Goal: Transaction & Acquisition: Purchase product/service

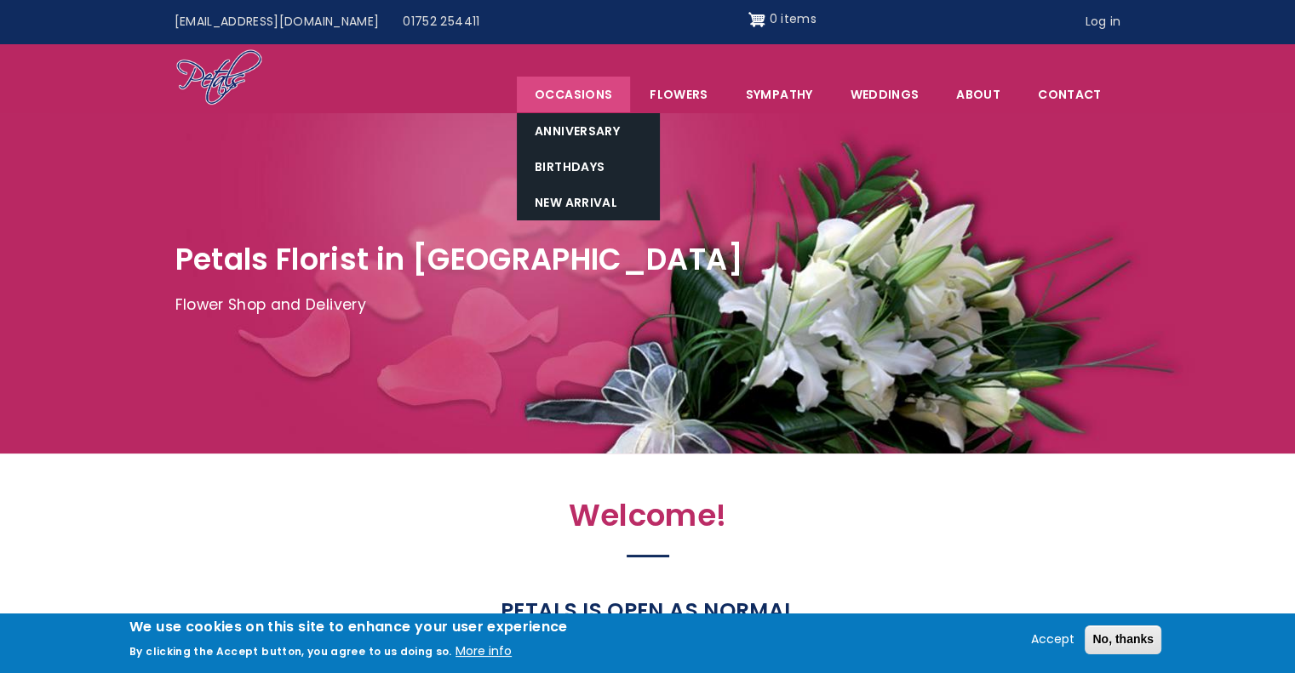
drag, startPoint x: 602, startPoint y: 89, endPoint x: 606, endPoint y: 102, distance: 13.5
click at [606, 101] on span "Occasions" at bounding box center [573, 95] width 113 height 36
click at [589, 161] on link "Birthdays" at bounding box center [588, 167] width 143 height 36
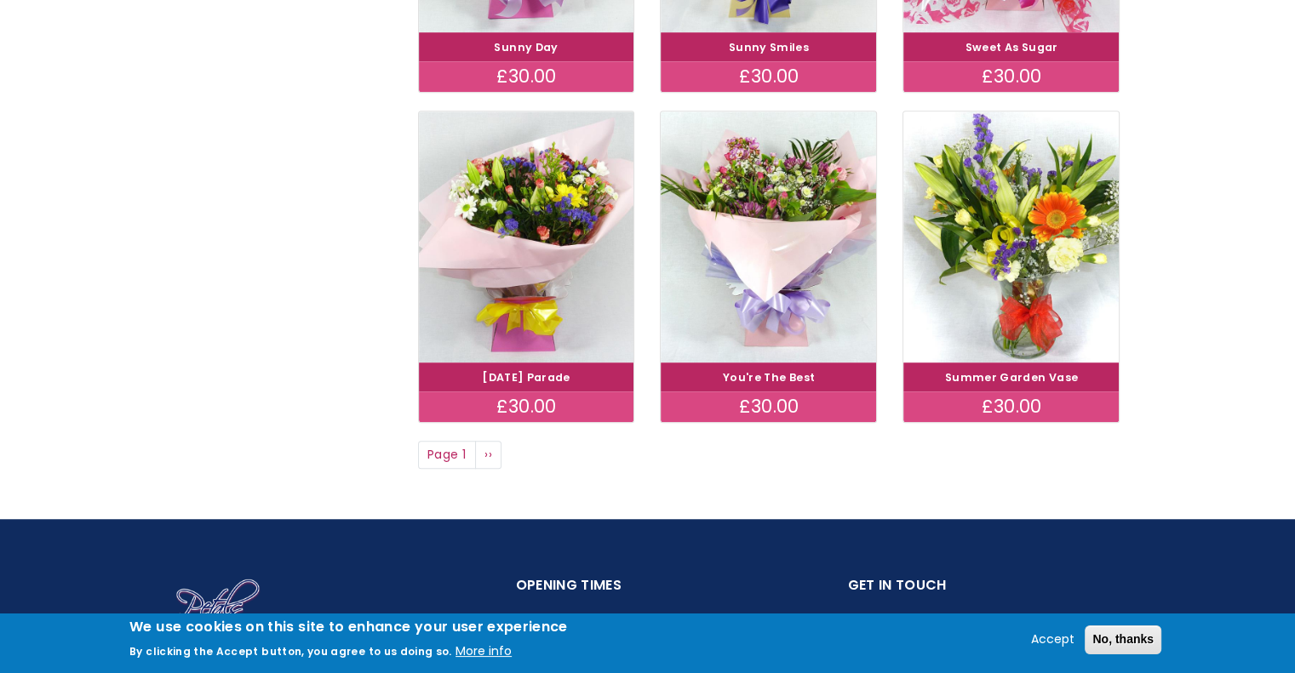
scroll to position [1093, 0]
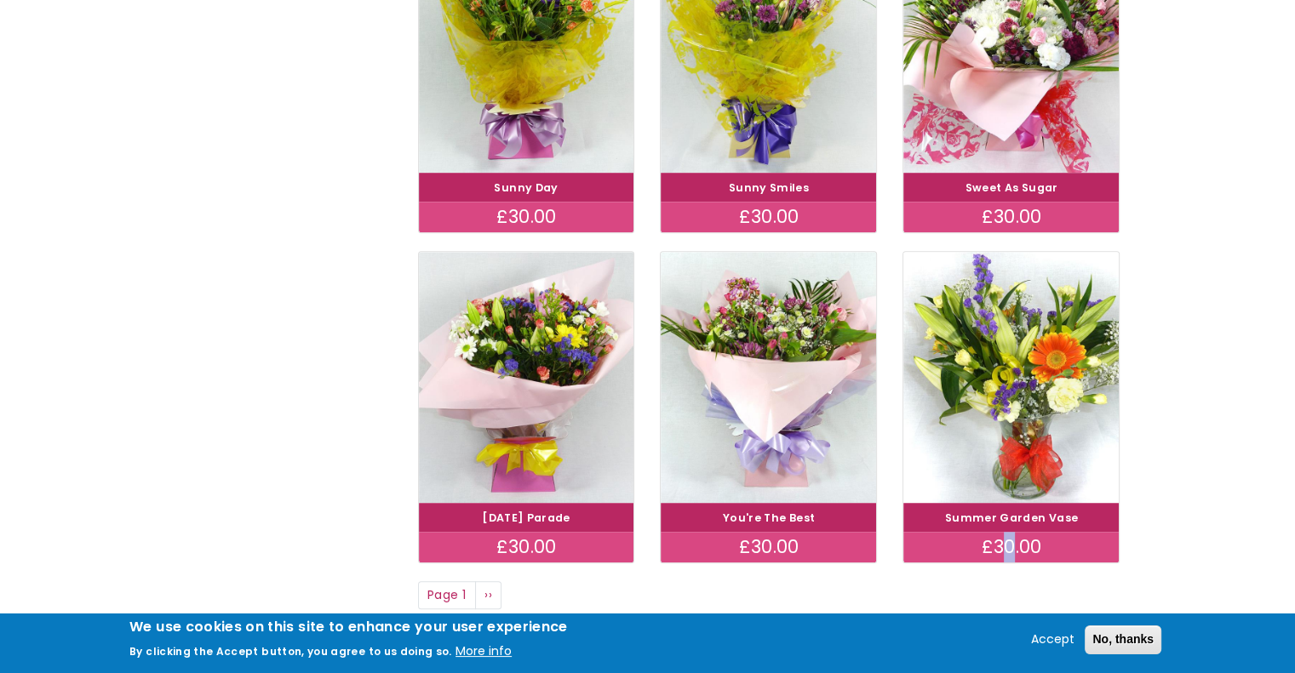
click at [1010, 537] on div "£30.00" at bounding box center [1010, 547] width 215 height 31
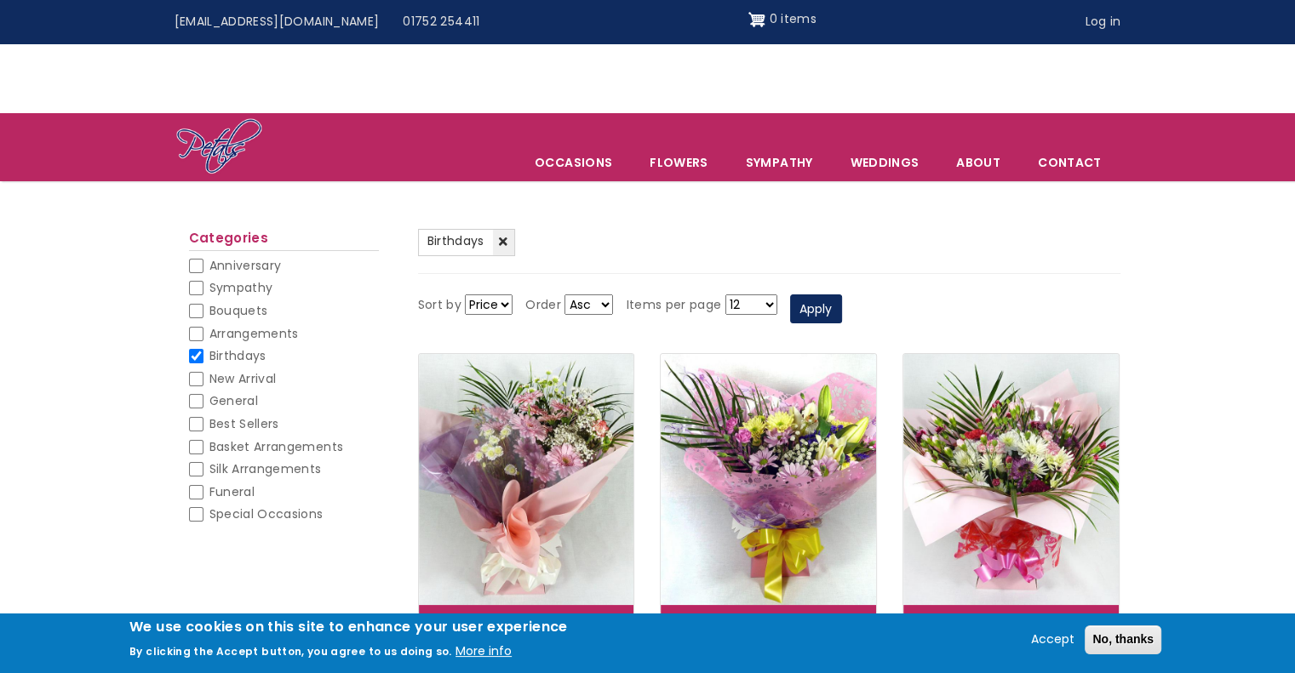
scroll to position [657, 0]
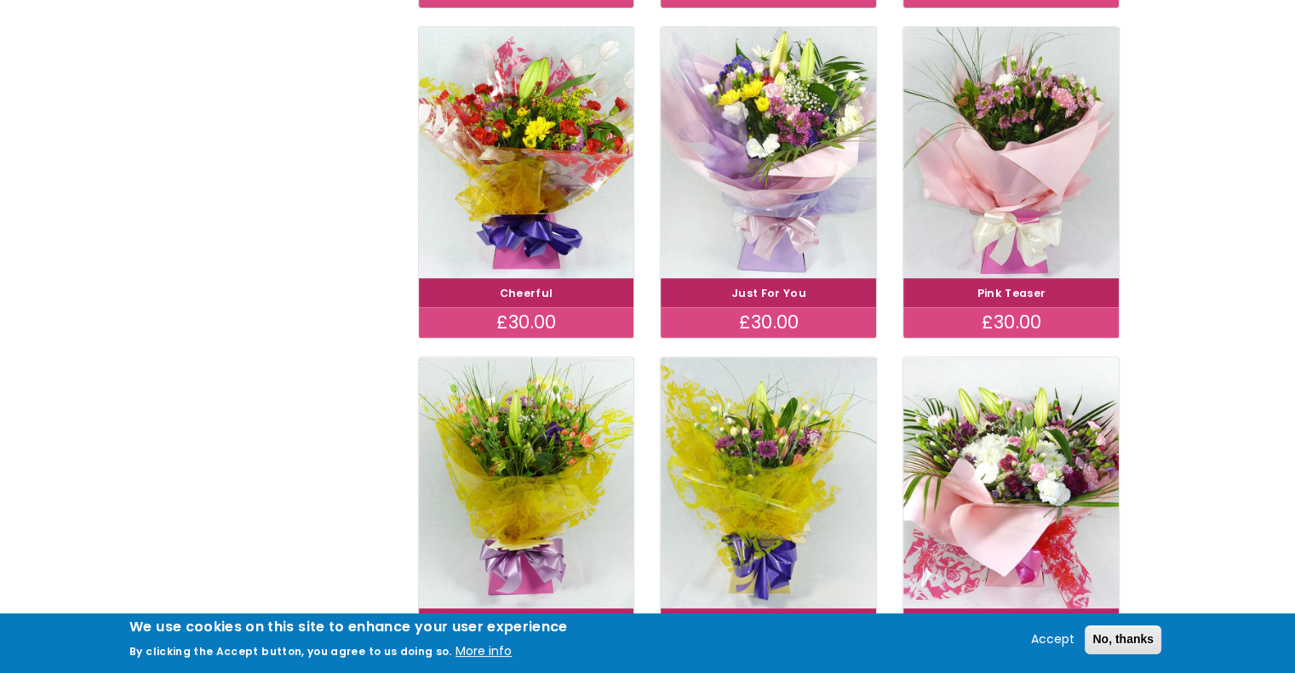
click at [1236, 480] on div "(-) Birthdays Sort by Price Title Order Asc Desc Items per page 12 18 24 30 - A…" at bounding box center [647, 309] width 1295 height 1498
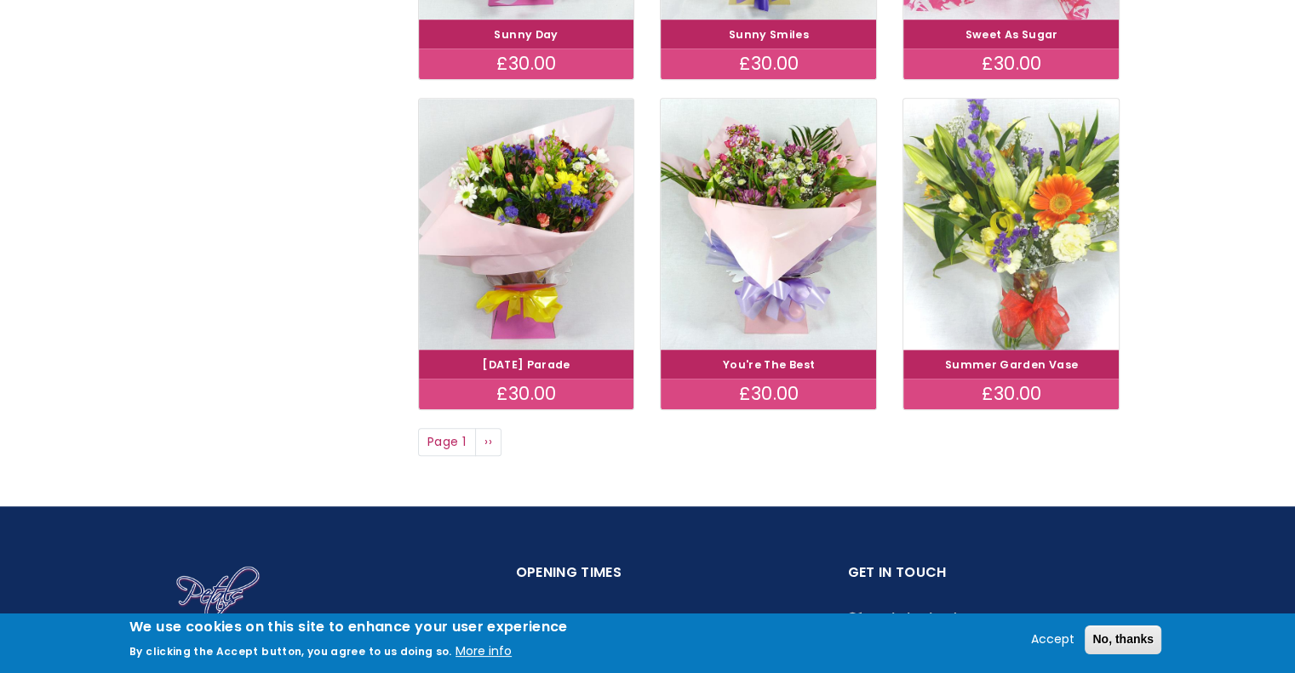
click at [1009, 287] on img at bounding box center [1012, 223] width 242 height 280
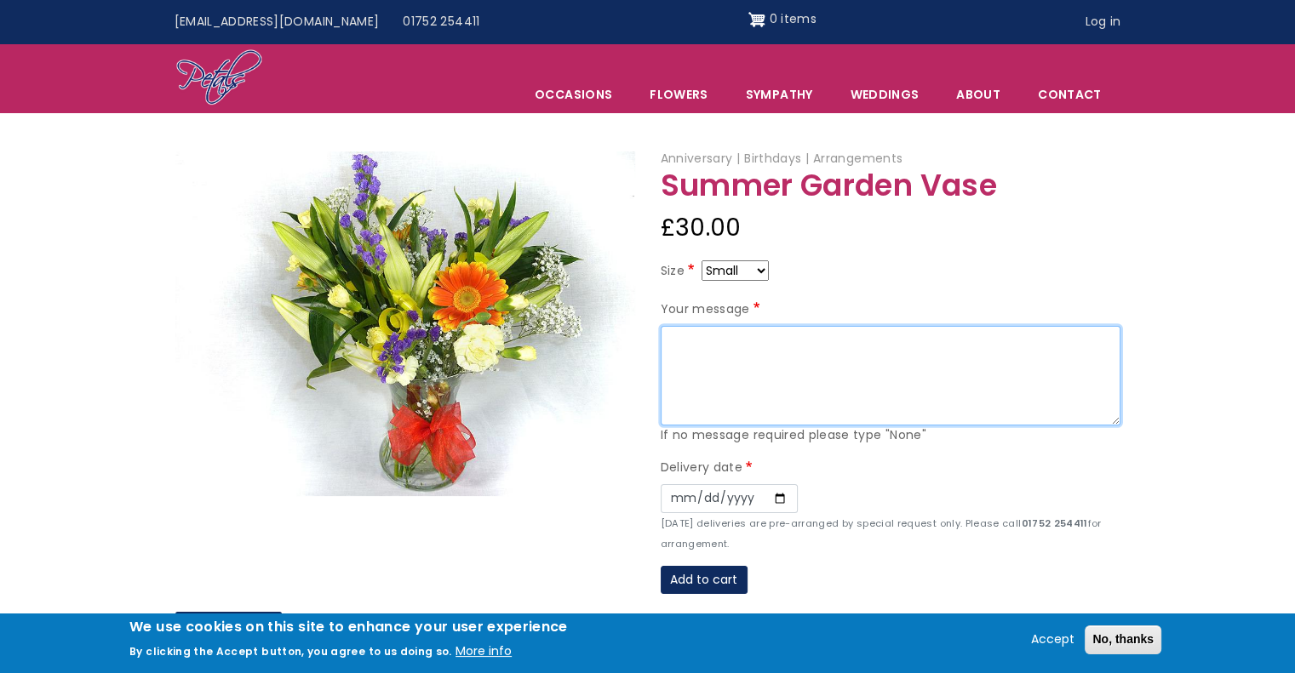
click at [879, 366] on textarea "Your message" at bounding box center [891, 376] width 460 height 100
type textarea "Happy Day HQ! We love you to the moon and back. mama and papa"
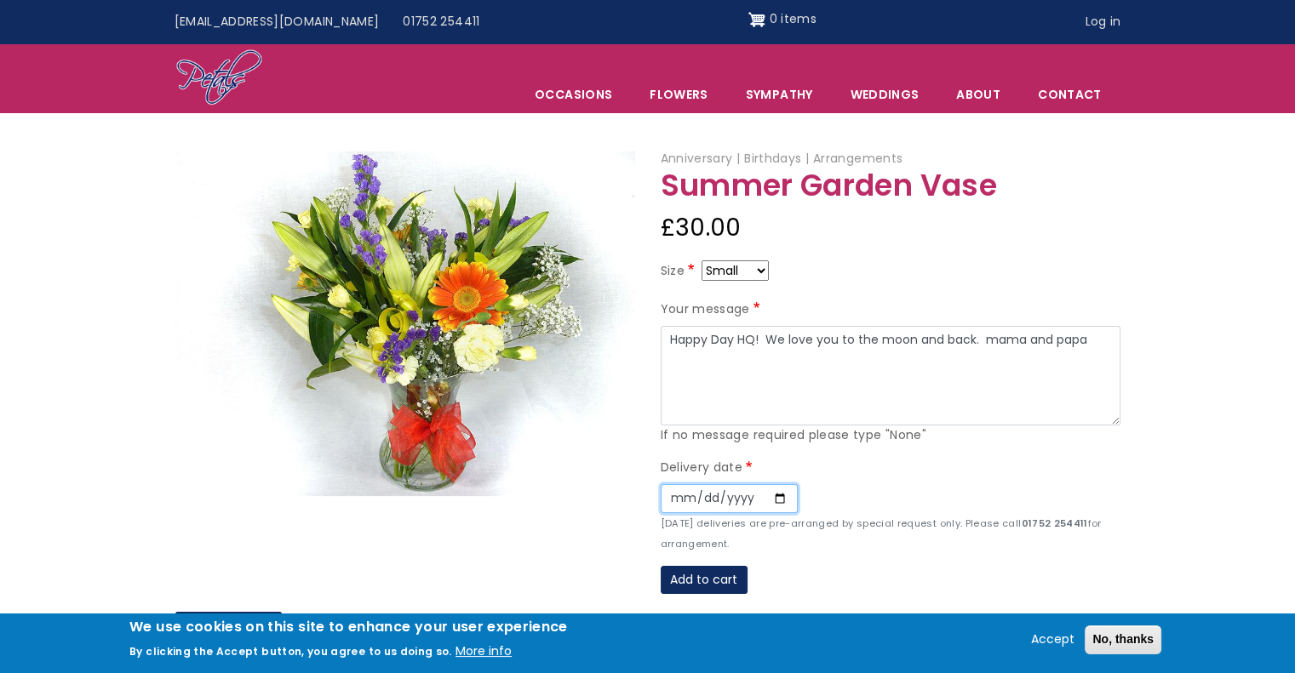
click at [756, 501] on input "Date" at bounding box center [729, 498] width 137 height 29
type input "2025-09-24"
click at [728, 580] on button "Add to cart" at bounding box center [704, 580] width 87 height 29
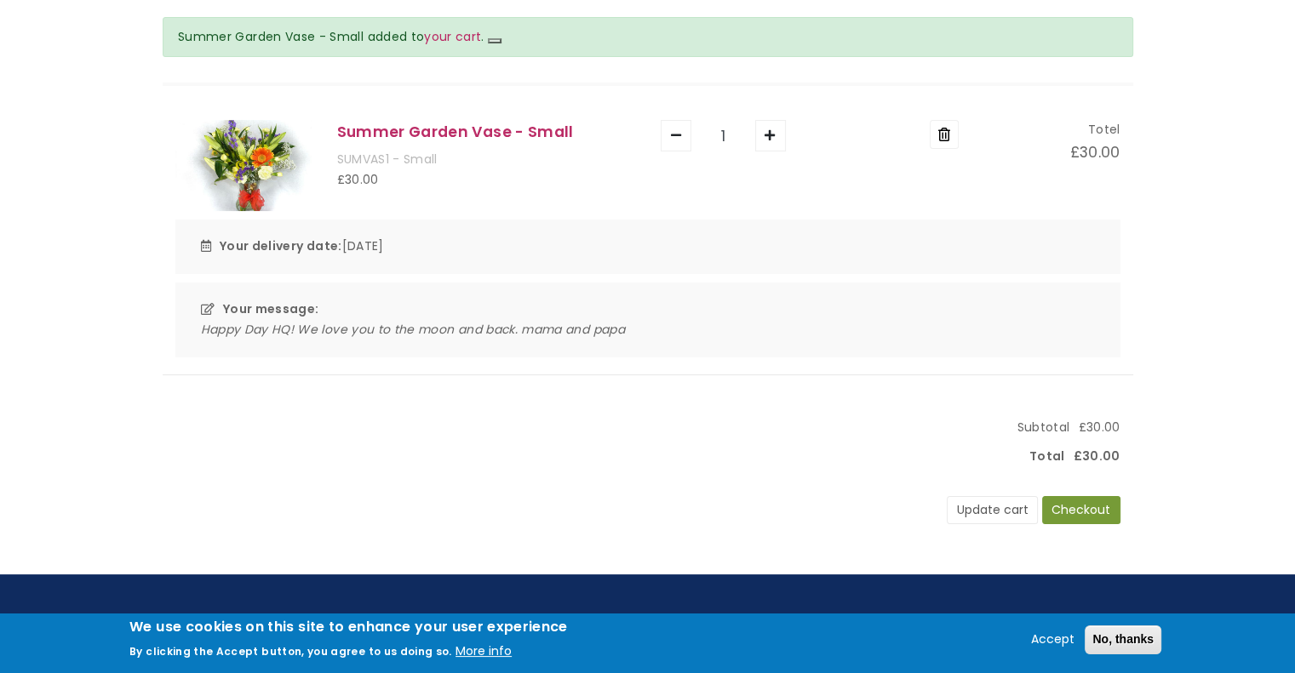
scroll to position [170, 0]
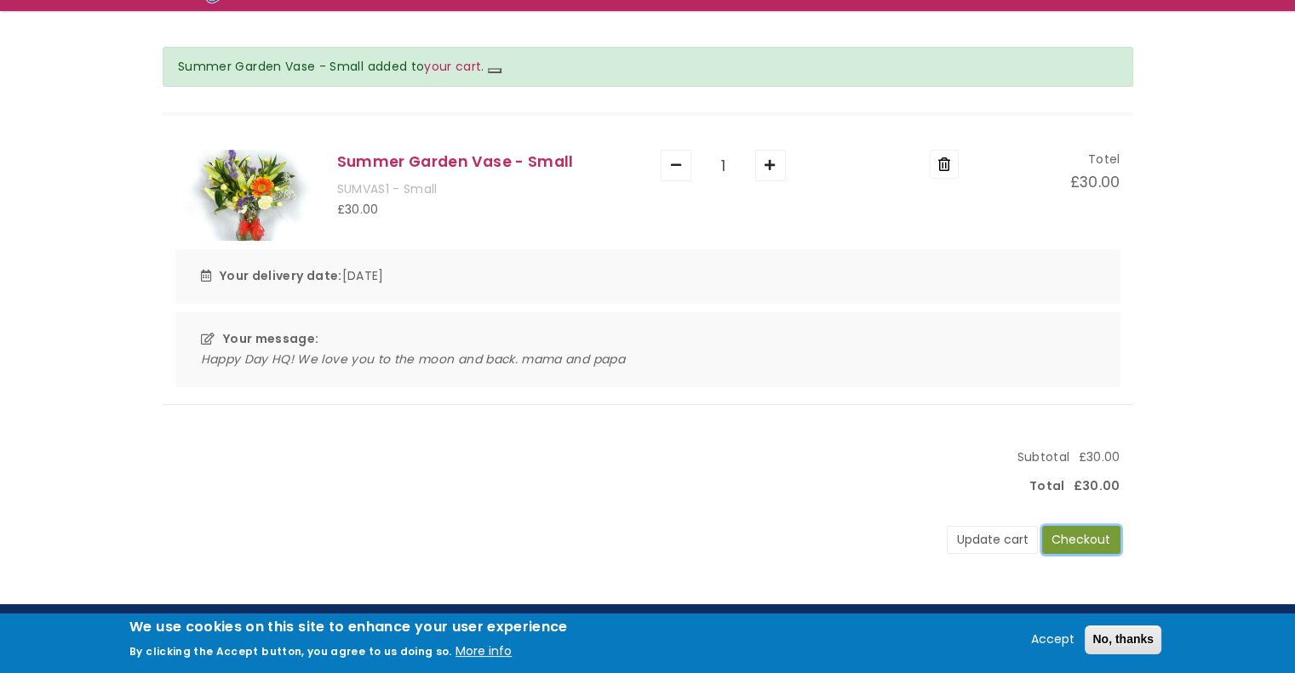
click at [1053, 535] on button "Checkout" at bounding box center [1081, 540] width 78 height 29
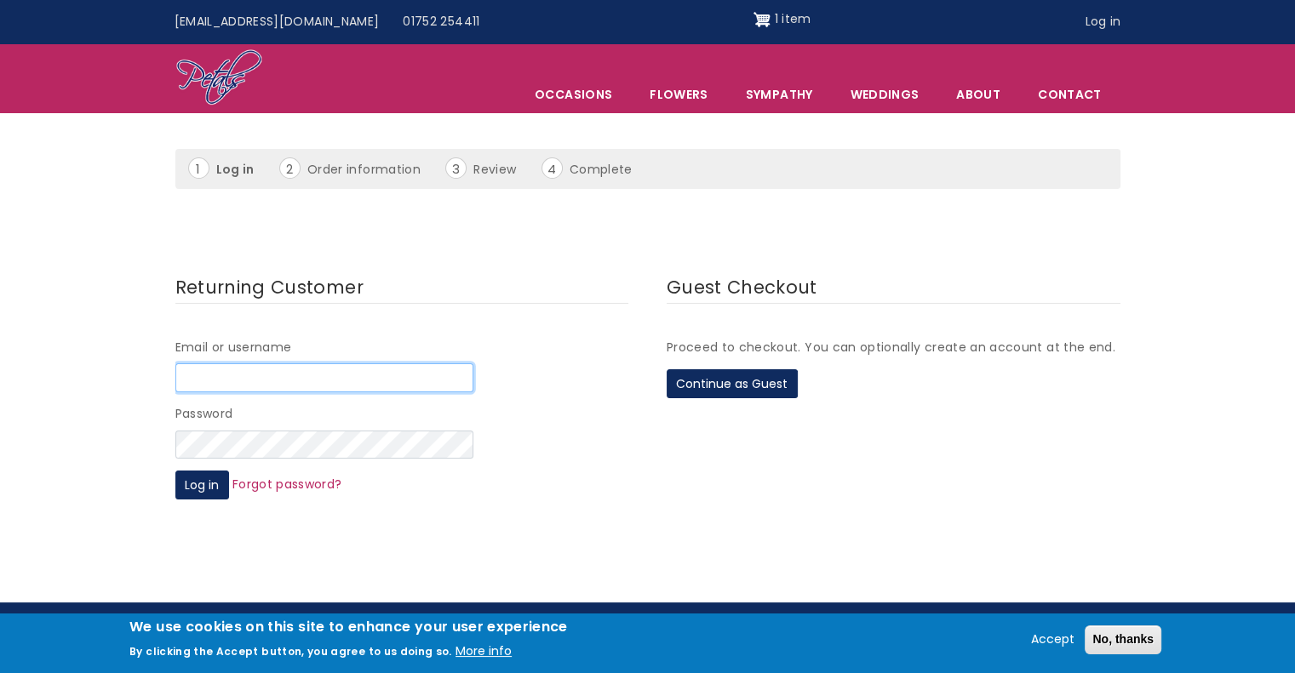
click at [443, 379] on input "Email or username" at bounding box center [324, 378] width 298 height 29
type input "[EMAIL_ADDRESS][DOMAIN_NAME]"
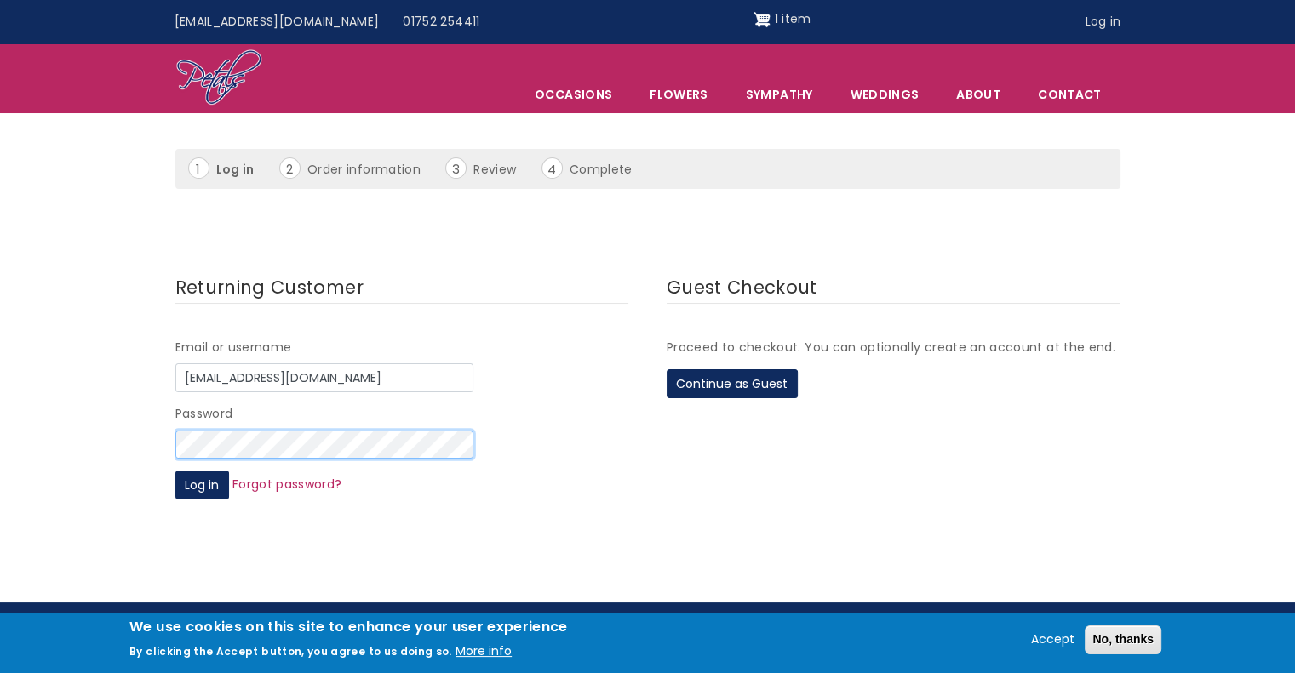
click at [171, 454] on div "Returning Customer Email or username abjensen211@gmail.com Password Log in Forg…" at bounding box center [648, 395] width 971 height 268
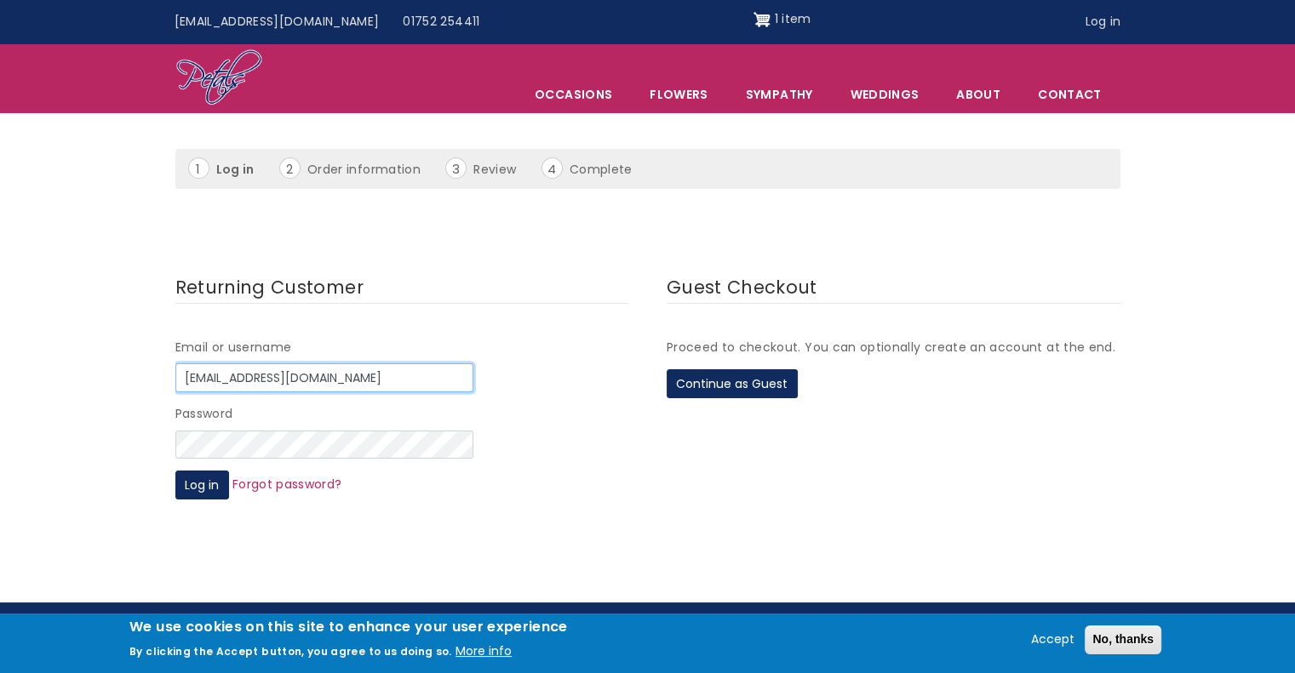
drag, startPoint x: 341, startPoint y: 377, endPoint x: 113, endPoint y: 343, distance: 229.9
click at [113, 343] on form "Returning Customer Email or username abjensen211@gmail.com Password Log in Forg…" at bounding box center [647, 395] width 1295 height 268
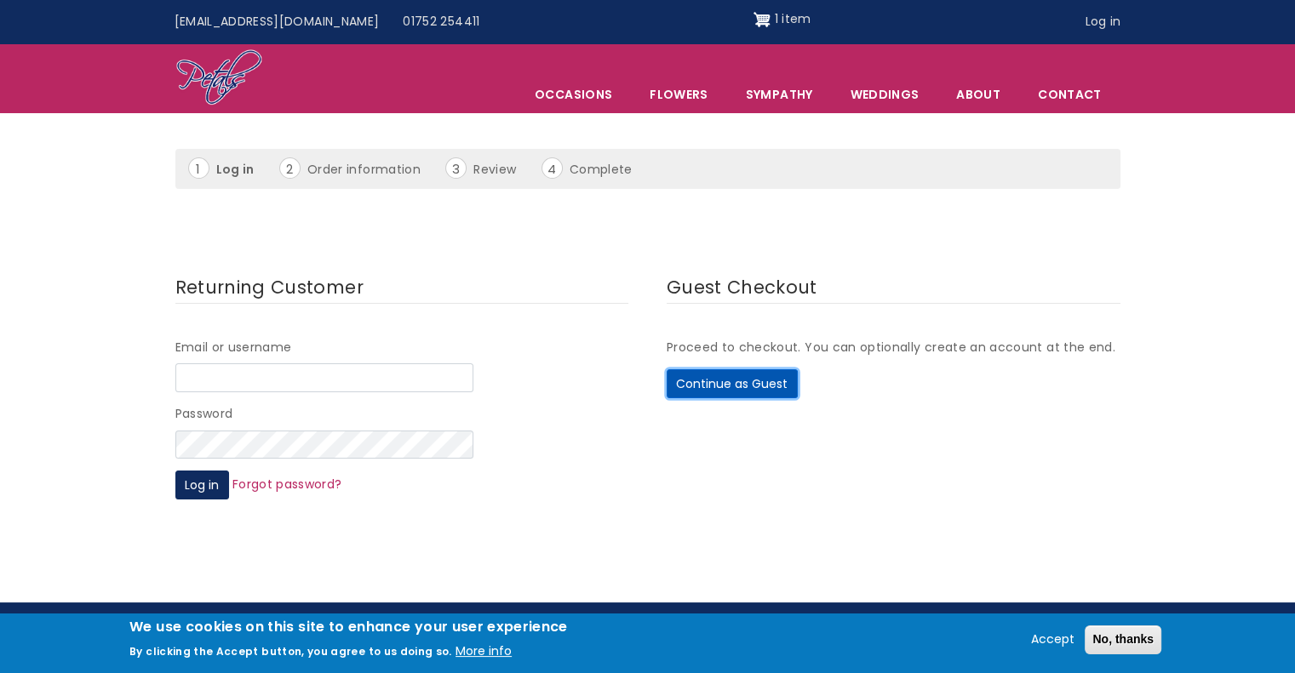
click at [714, 381] on button "Continue as Guest" at bounding box center [732, 384] width 131 height 29
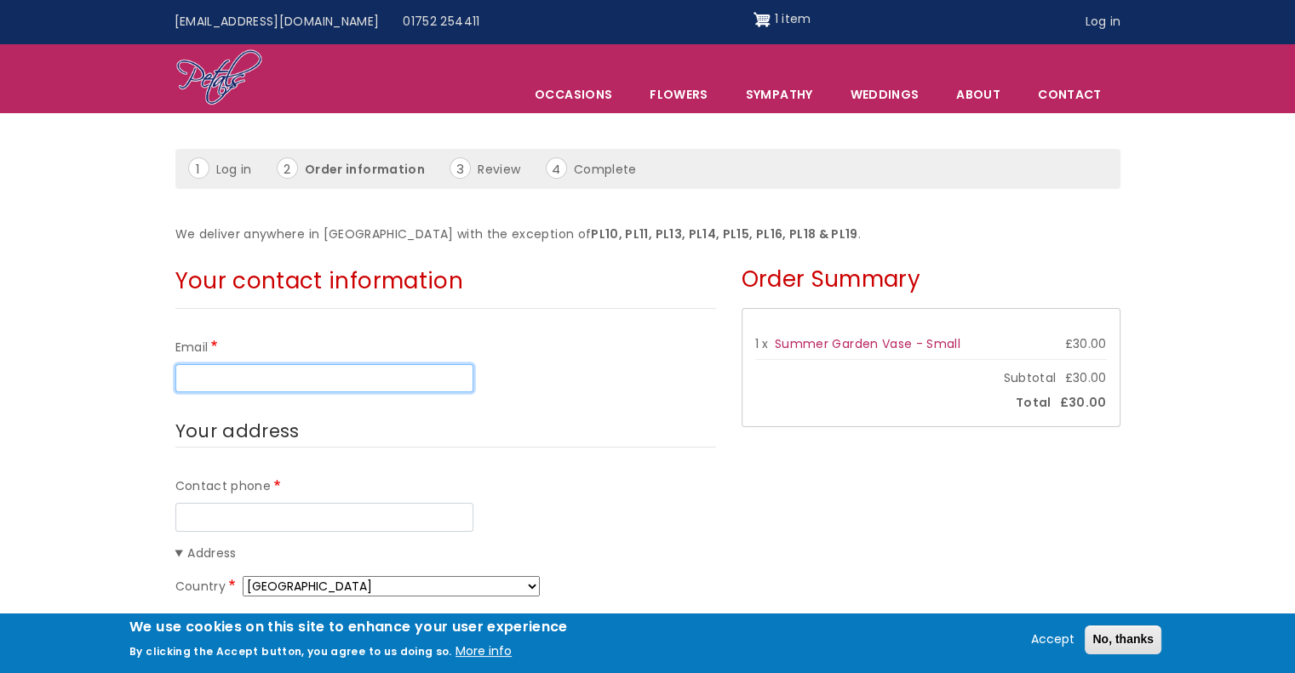
click at [442, 386] on input "Email" at bounding box center [324, 378] width 298 height 29
type input "[EMAIL_ADDRESS][DOMAIN_NAME]"
type input "9712461745"
select select "US"
type input "Annabeth"
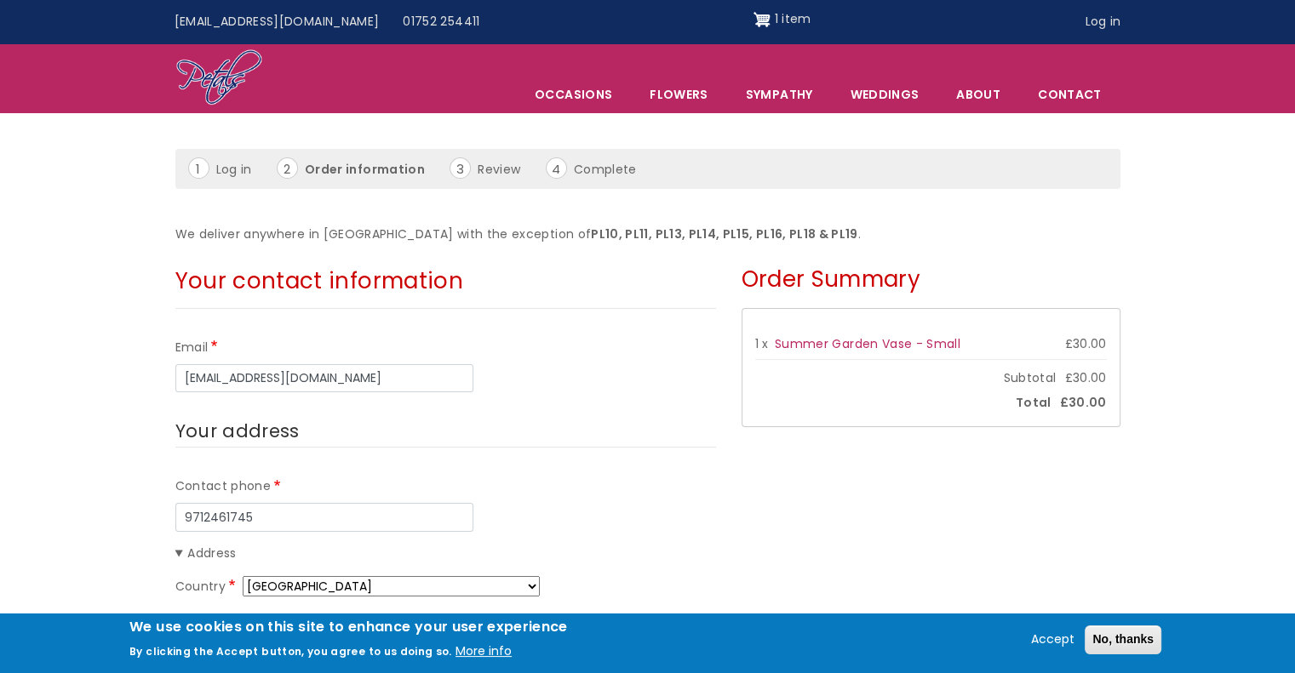
type input "Jensen"
type input "2135 Se 59th Ave"
type input "Portland"
type input "97215"
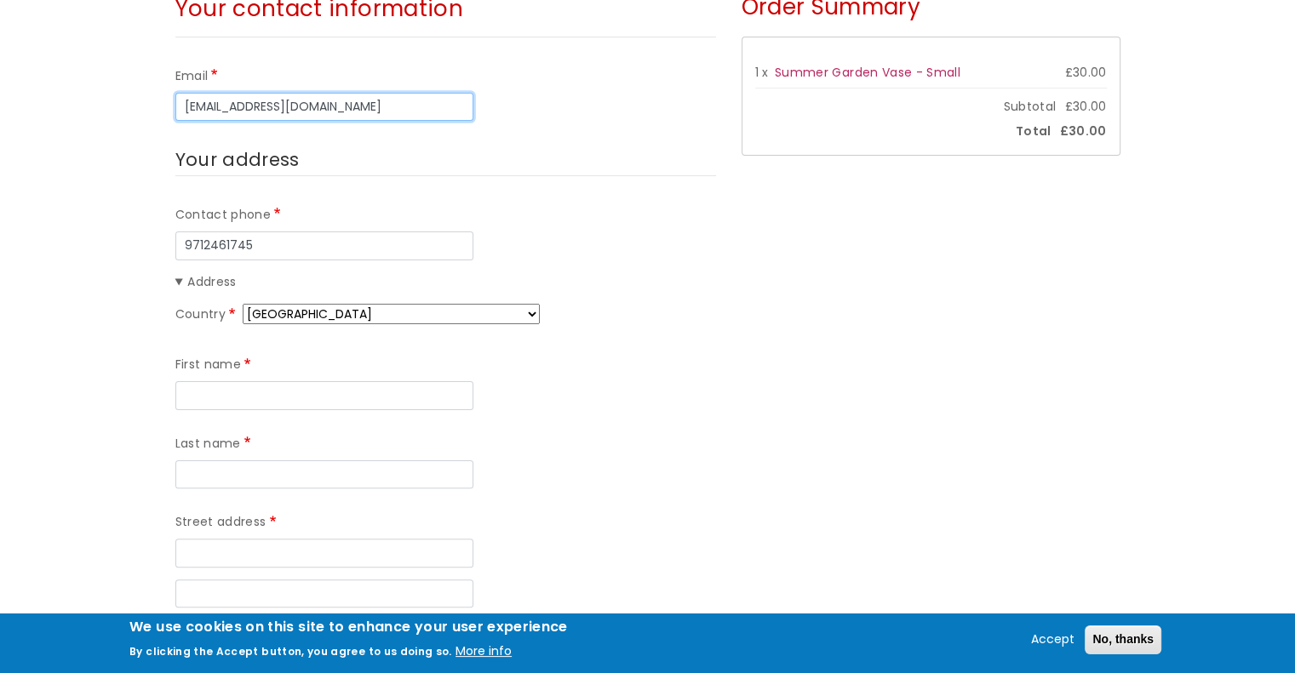
scroll to position [426, 0]
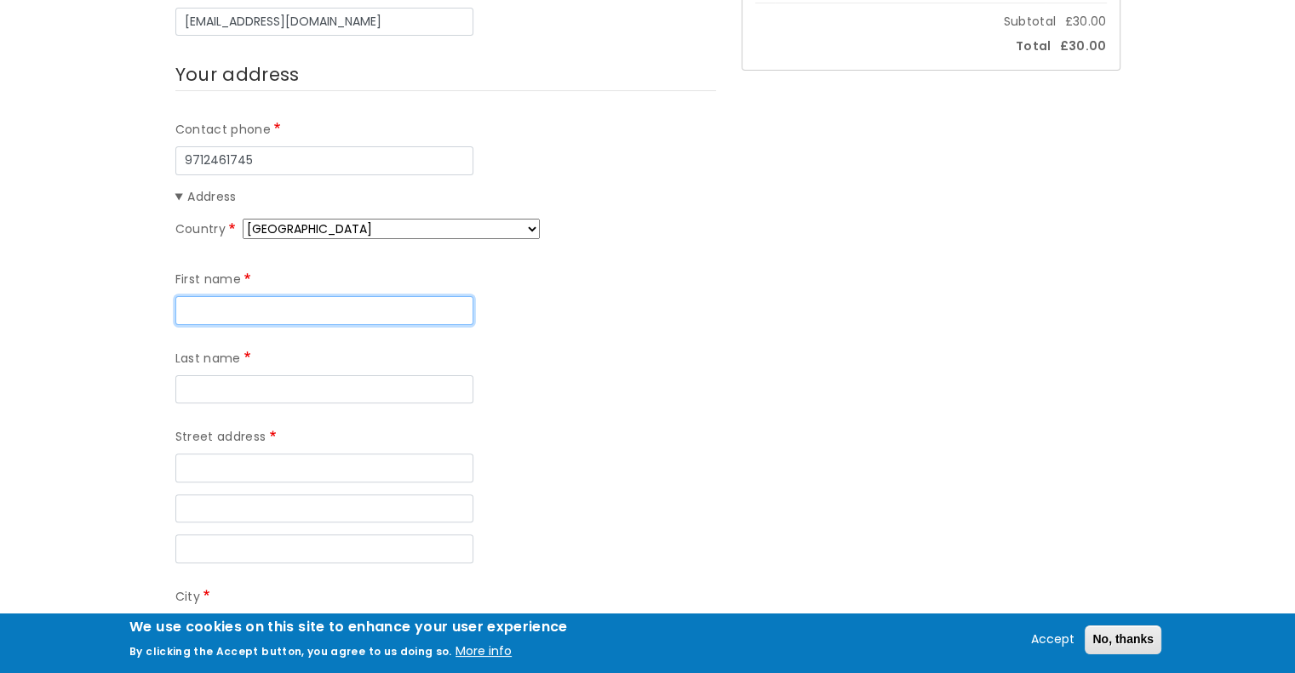
click at [357, 315] on input "First name" at bounding box center [324, 310] width 298 height 29
type input "Annabeth"
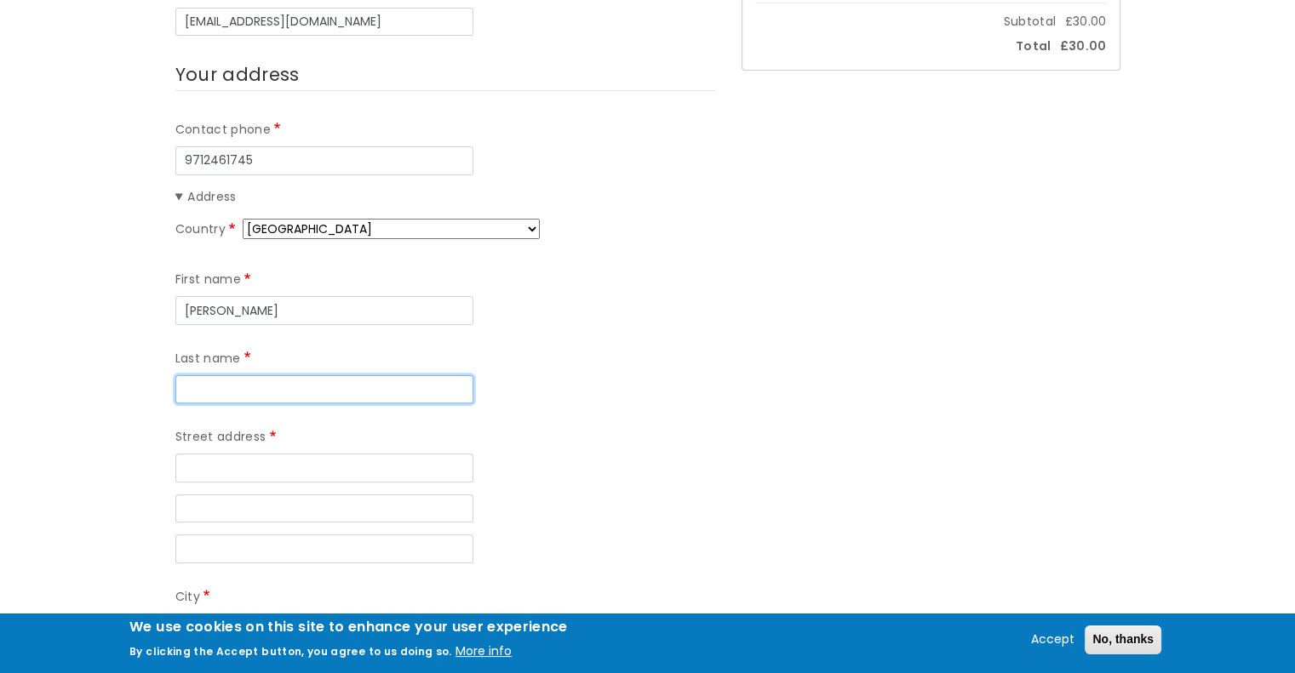
type input "Jensen"
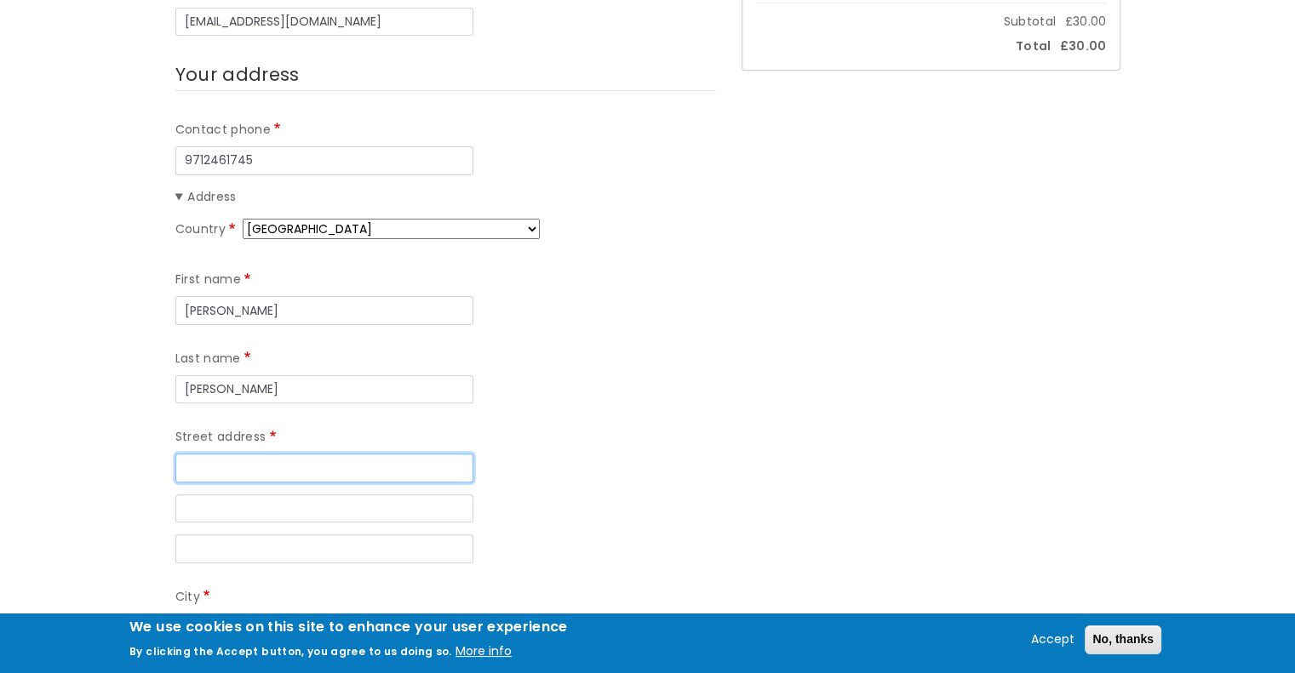
type input "2135 Se 59th Ave"
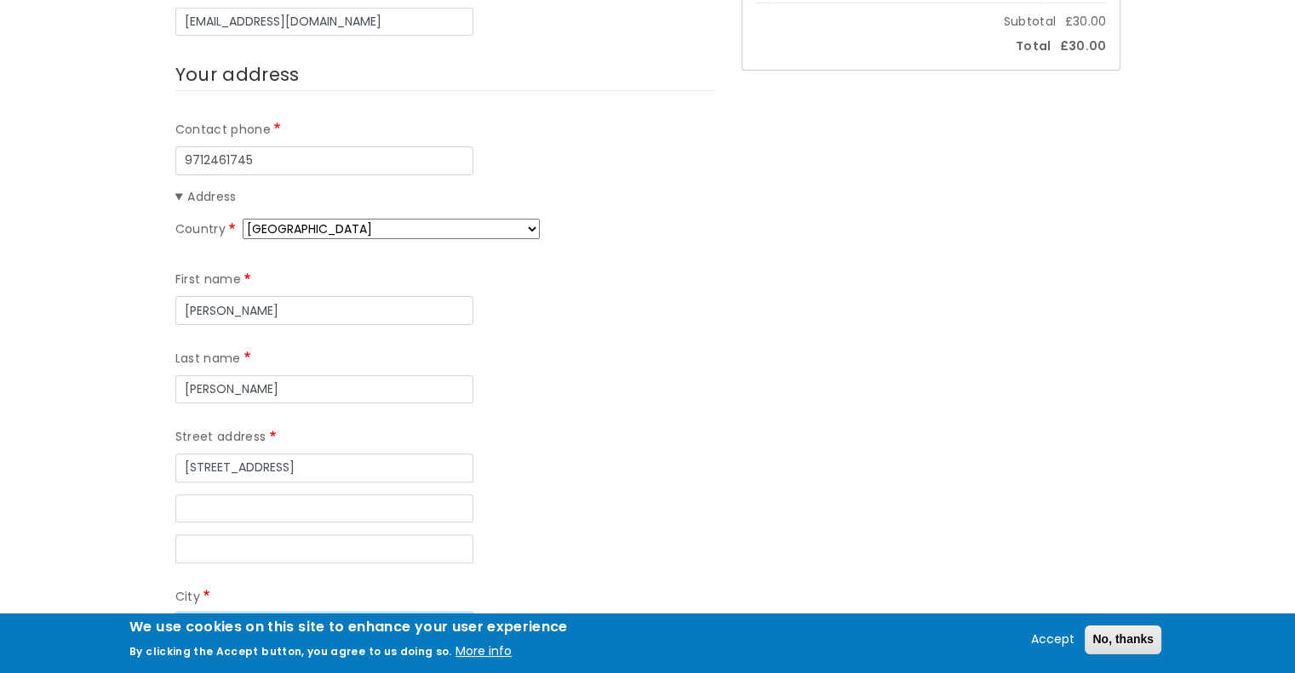
type input "Portland"
select select "OR"
type input "97215"
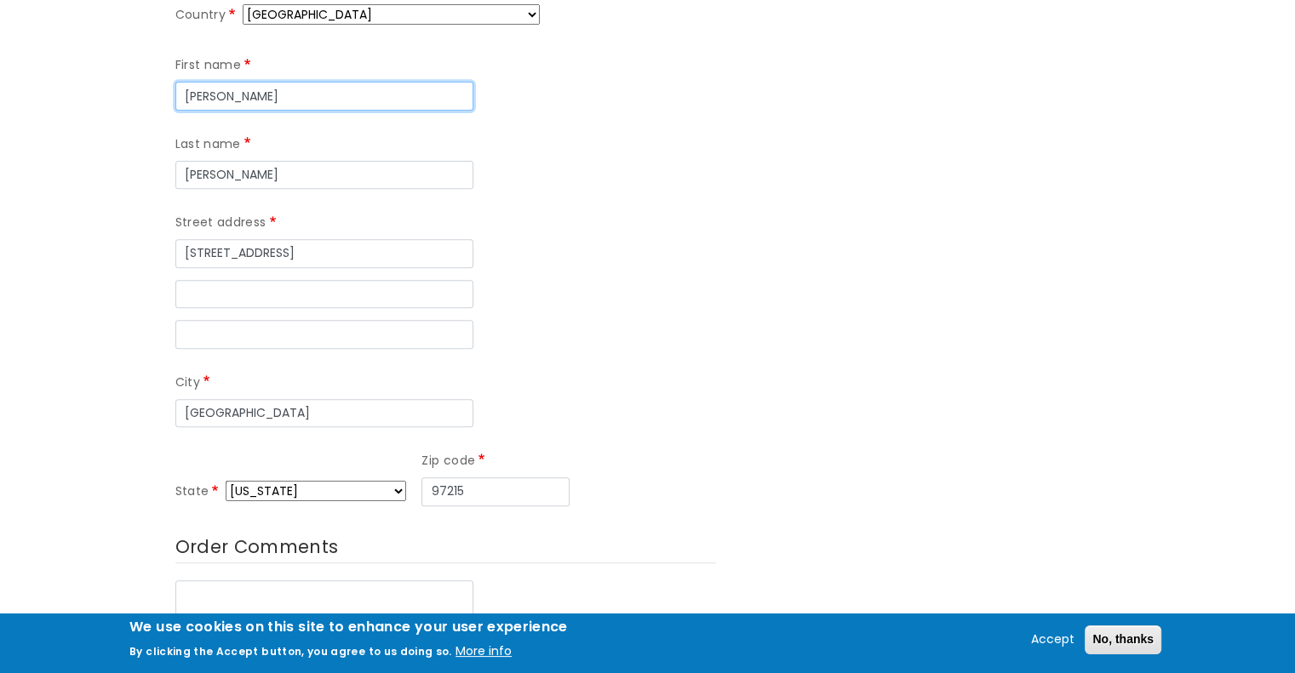
scroll to position [681, 0]
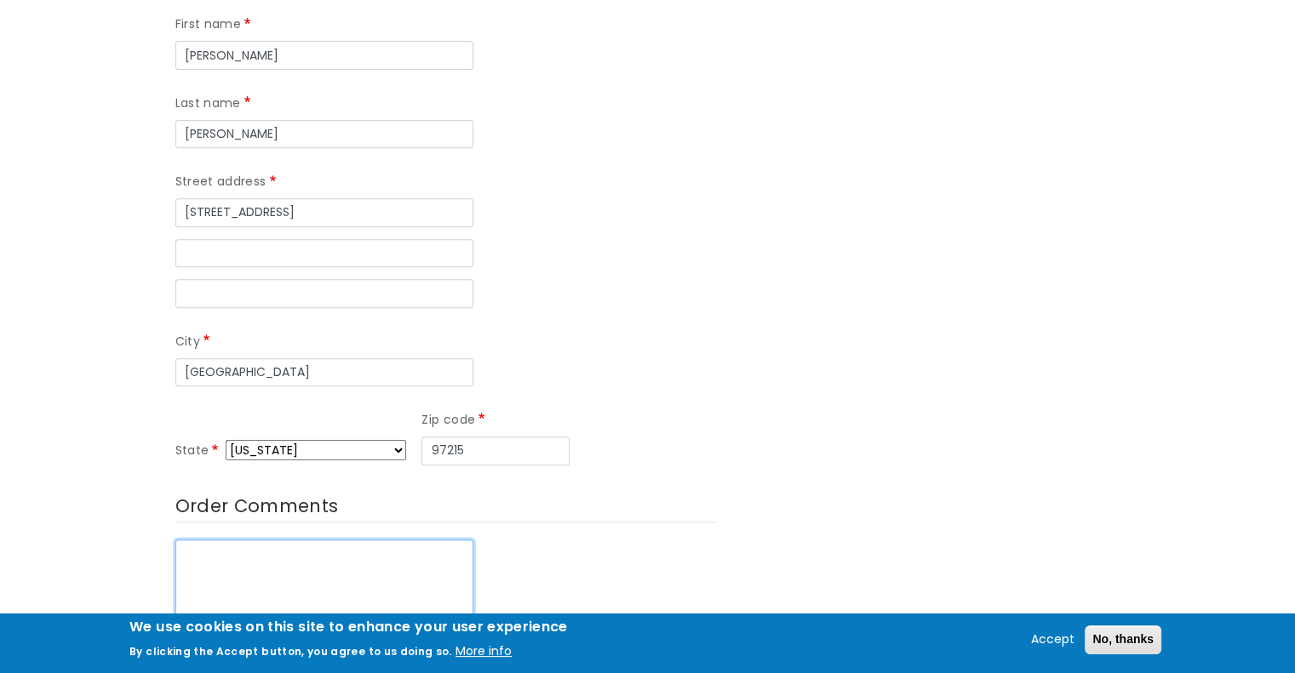
click at [274, 540] on textarea "Order Comments" at bounding box center [324, 590] width 298 height 100
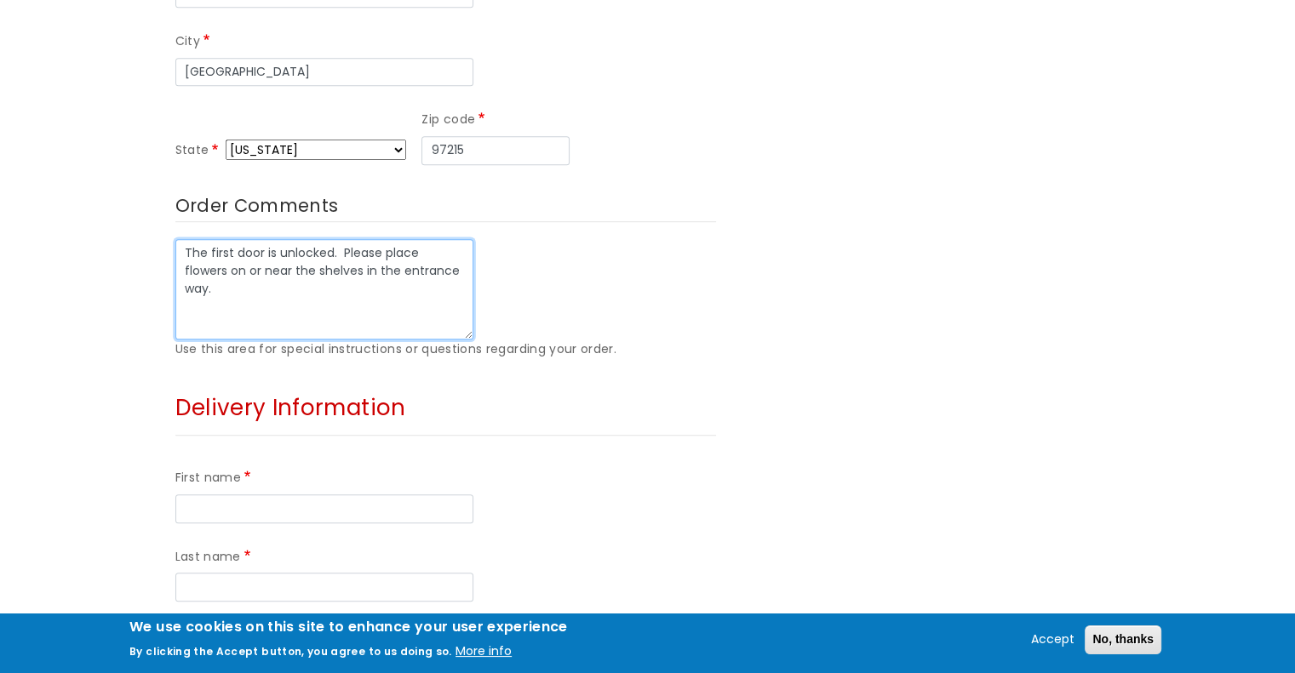
scroll to position [1022, 0]
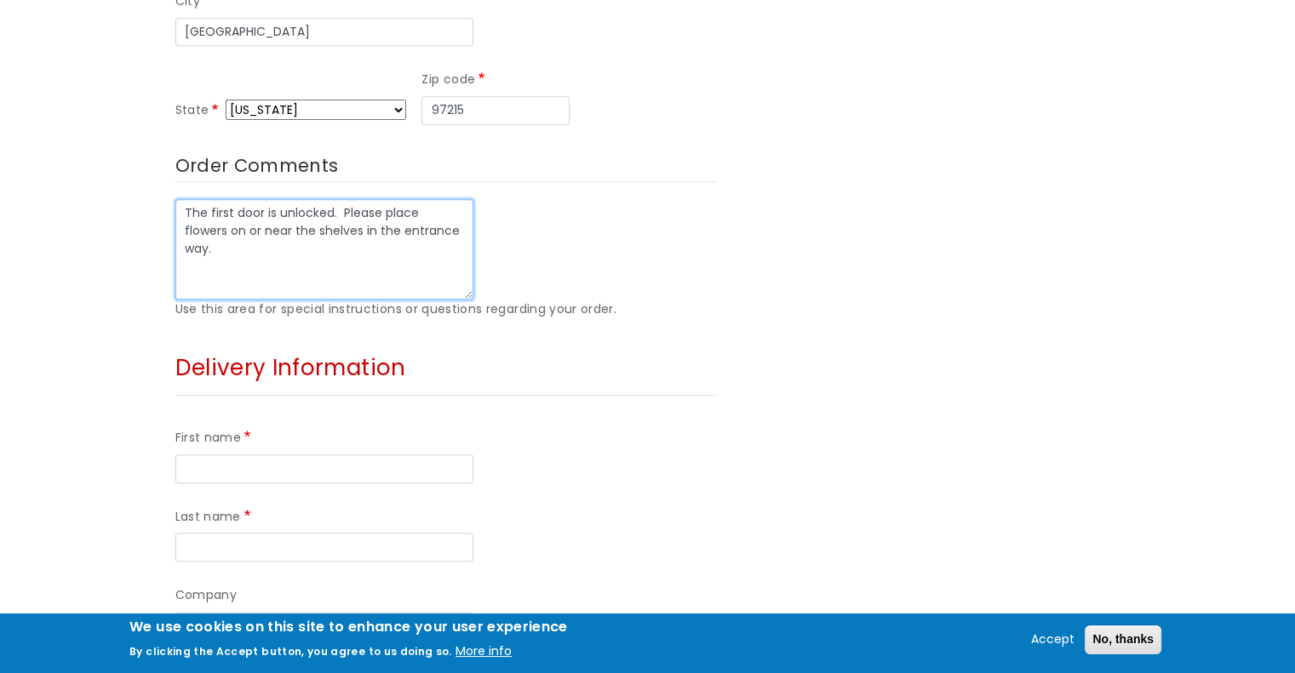
type textarea "The first door is unlocked. Please place flowers on or near the shelves in the …"
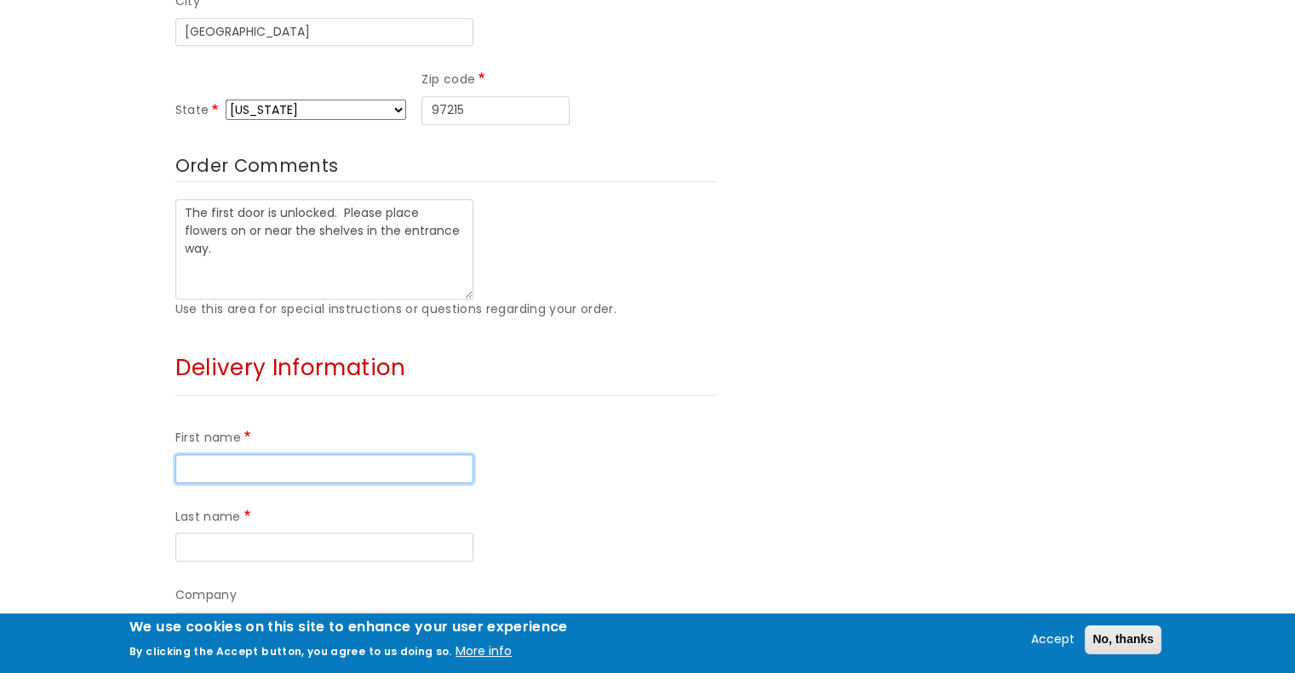
click at [341, 455] on input "First name" at bounding box center [324, 469] width 298 height 29
type input "Harper"
drag, startPoint x: 422, startPoint y: 413, endPoint x: 427, endPoint y: 401, distance: 12.7
click at [426, 416] on div "First name Harper Last name" at bounding box center [445, 495] width 541 height 158
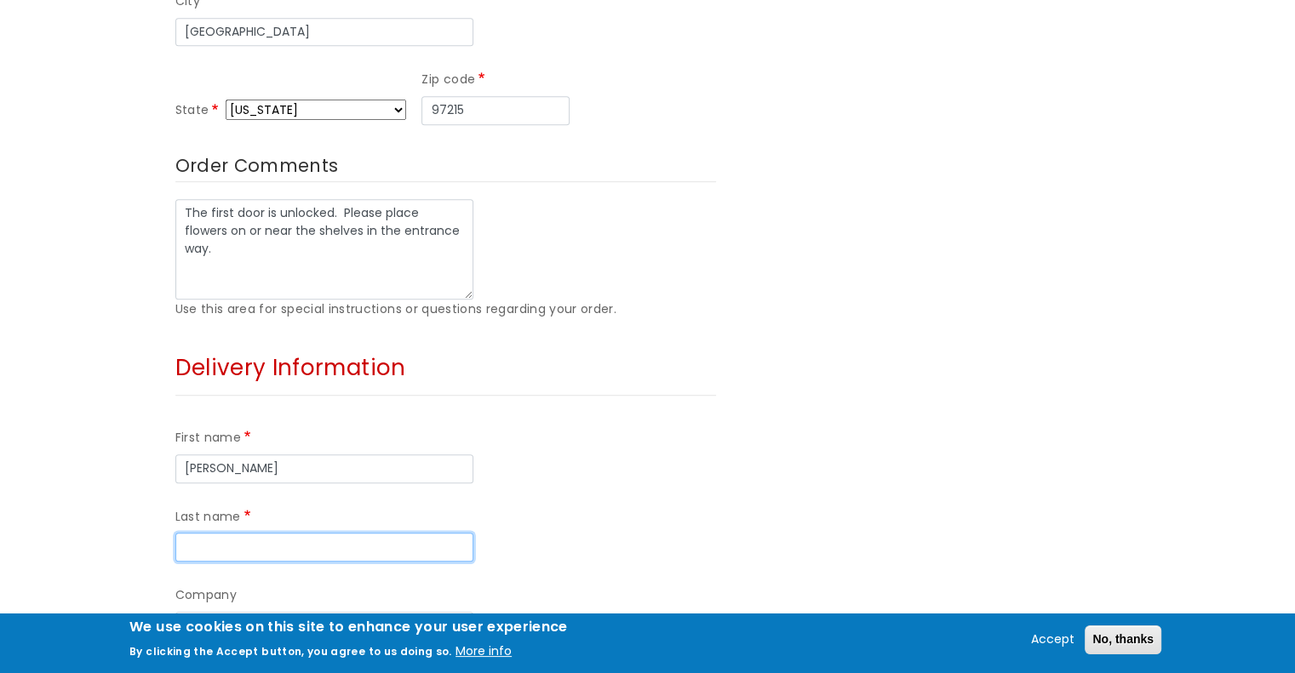
click at [427, 533] on input "Last name" at bounding box center [324, 547] width 298 height 29
type input "Jensen"
type input "Flat 1"
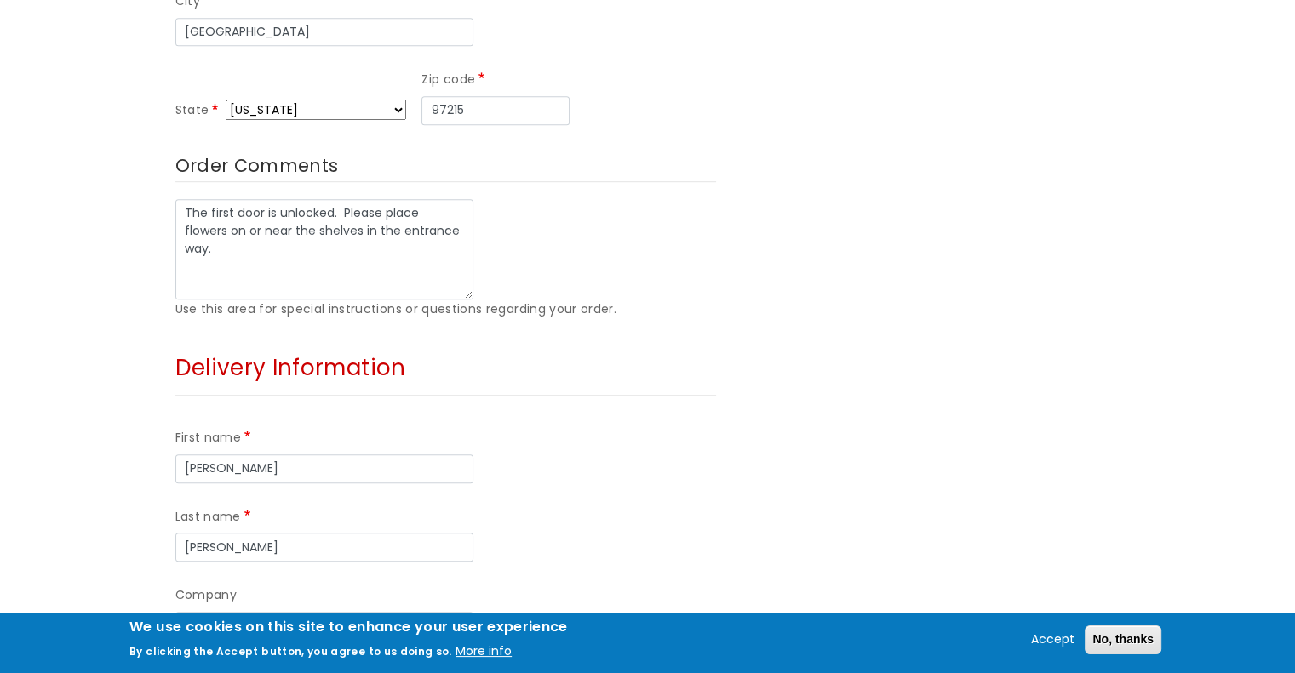
scroll to position [1107, 0]
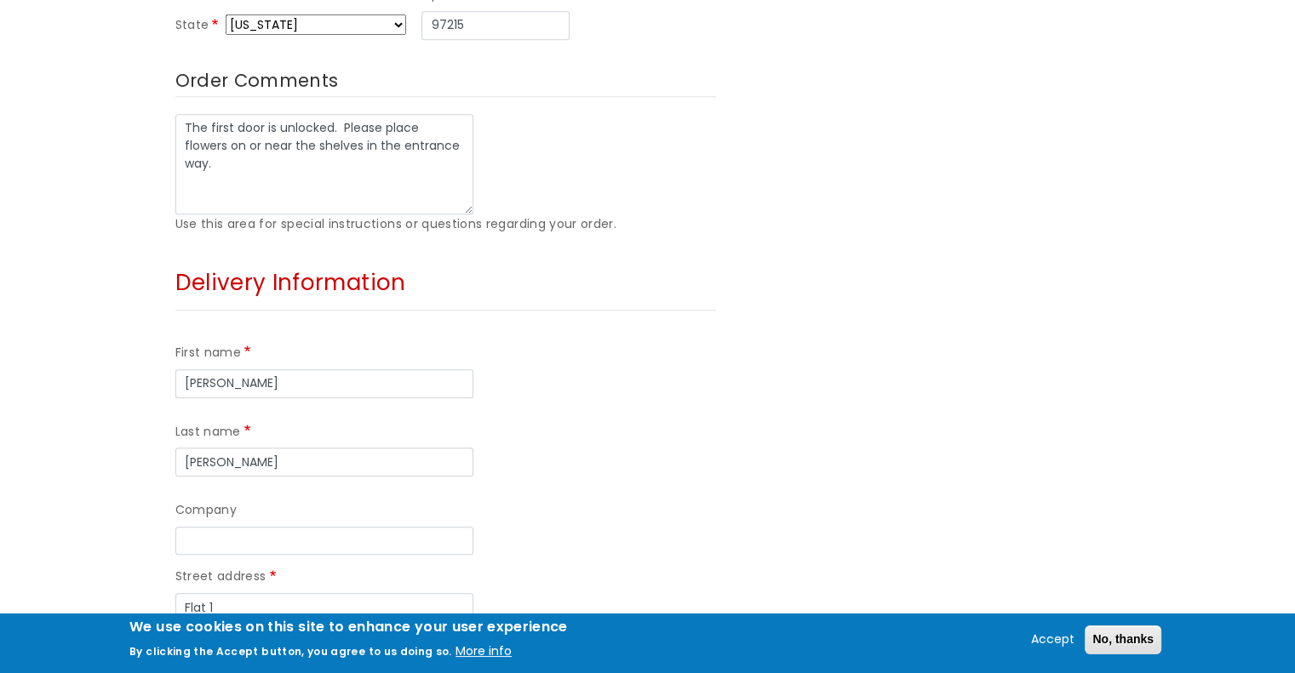
type input "2 Bedford Terrace"
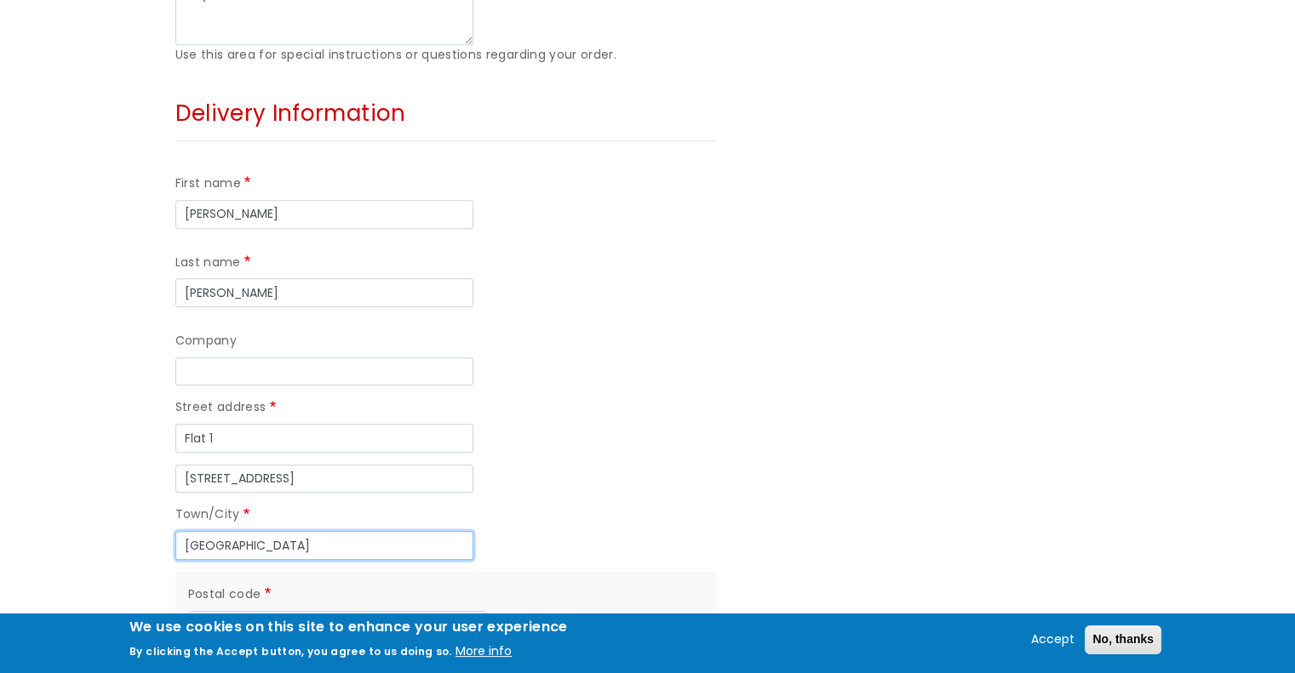
scroll to position [1277, 0]
type input "Plymouth"
click at [259, 610] on input "Postal code" at bounding box center [337, 624] width 298 height 29
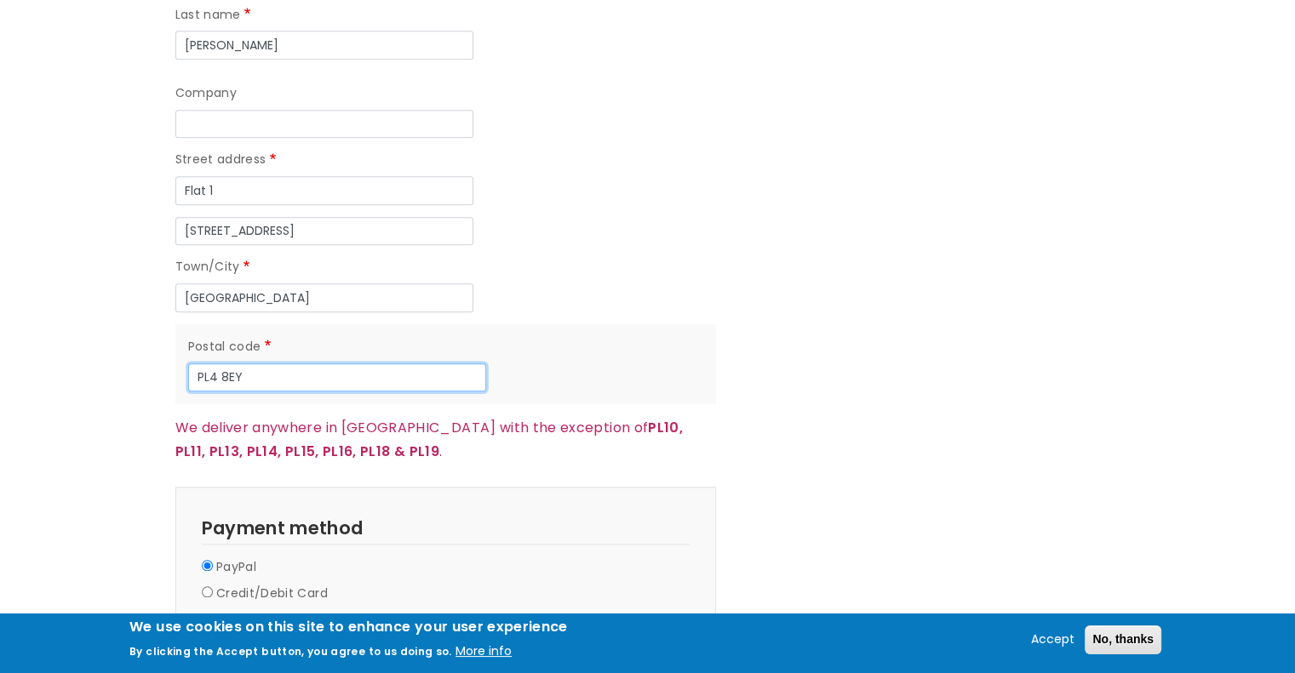
scroll to position [1533, 0]
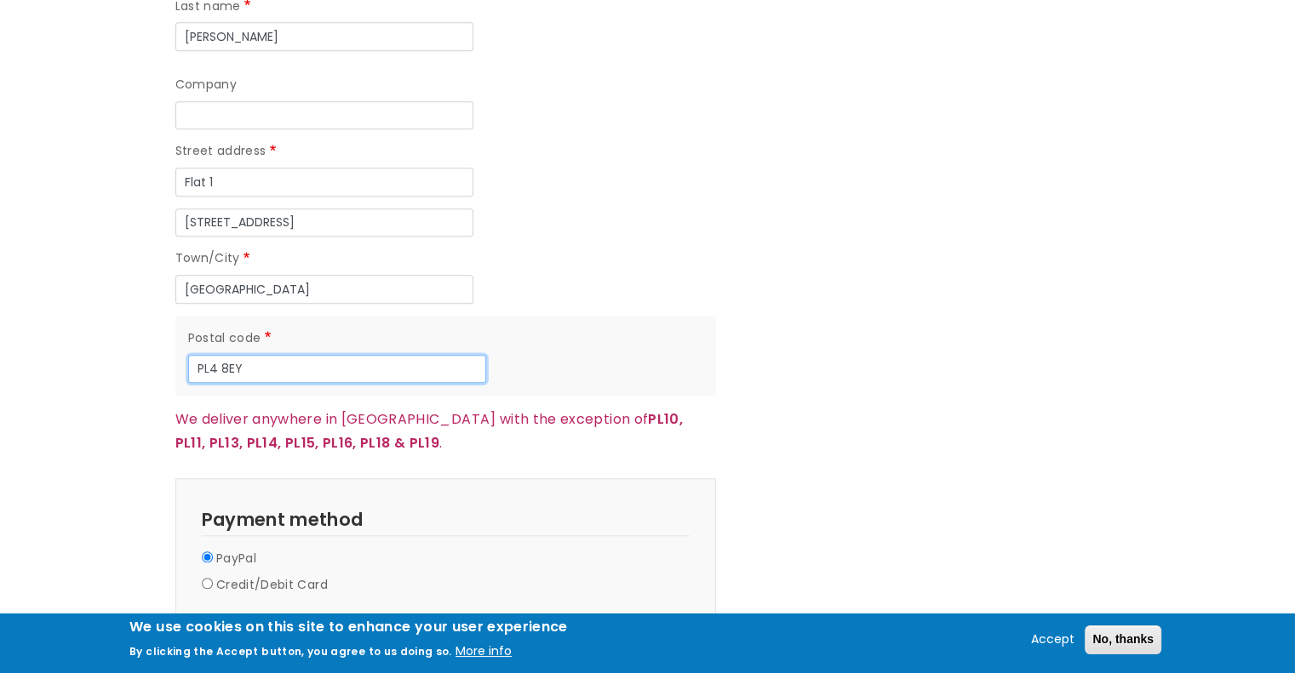
type input "PL4 8EY"
click at [229, 660] on button "Continue to review" at bounding box center [241, 678] width 133 height 29
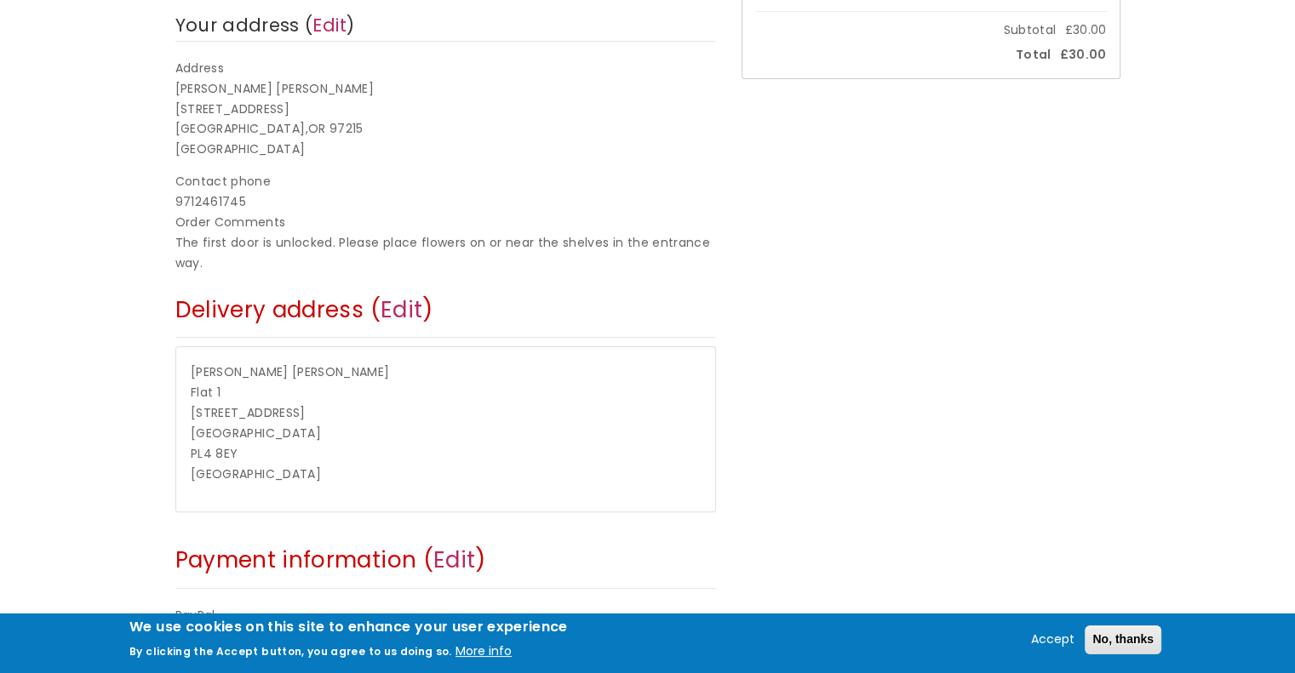
scroll to position [511, 0]
